Goal: Navigation & Orientation: Find specific page/section

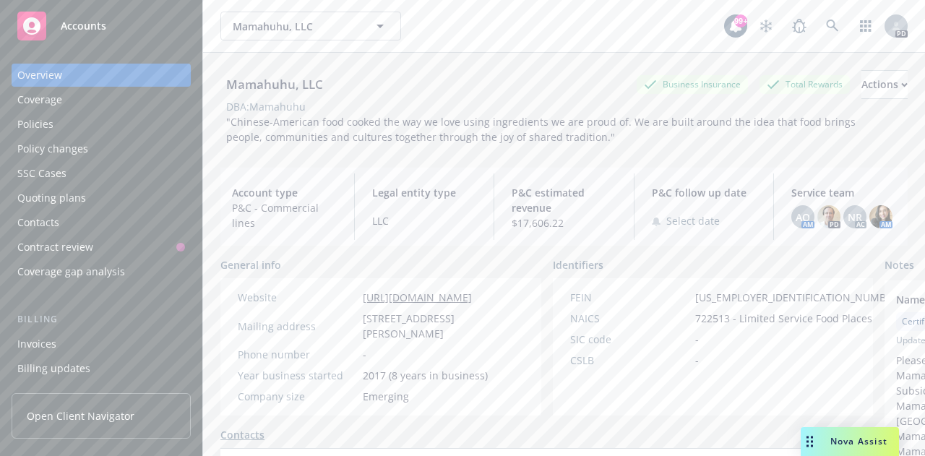
click at [90, 20] on span "Accounts" at bounding box center [84, 26] width 46 height 12
